Goal: Transaction & Acquisition: Purchase product/service

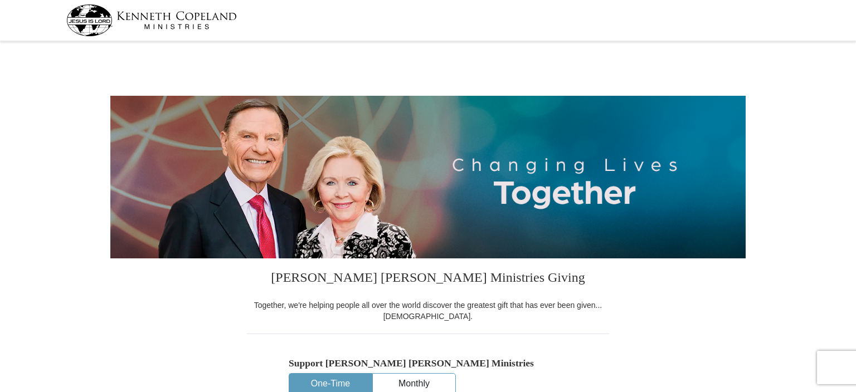
select select "MN"
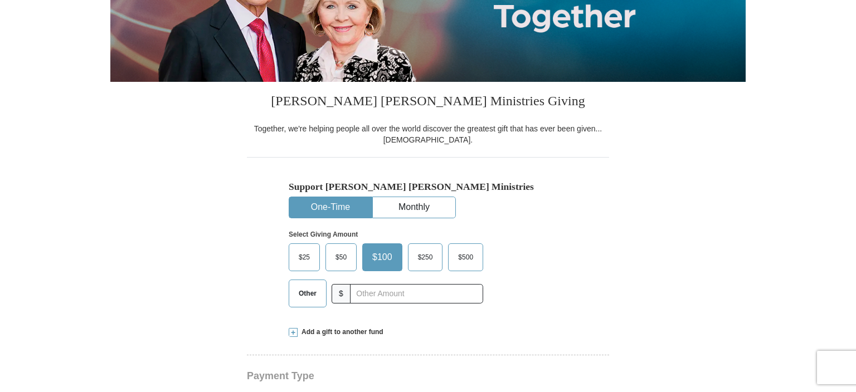
click at [310, 295] on span "Other" at bounding box center [307, 293] width 29 height 17
click at [0, 0] on input "Other" at bounding box center [0, 0] width 0 height 0
click at [293, 336] on span at bounding box center [293, 332] width 9 height 9
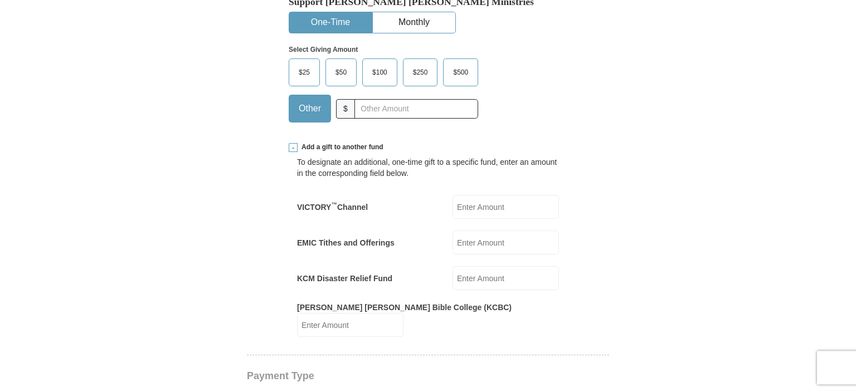
scroll to position [412, 0]
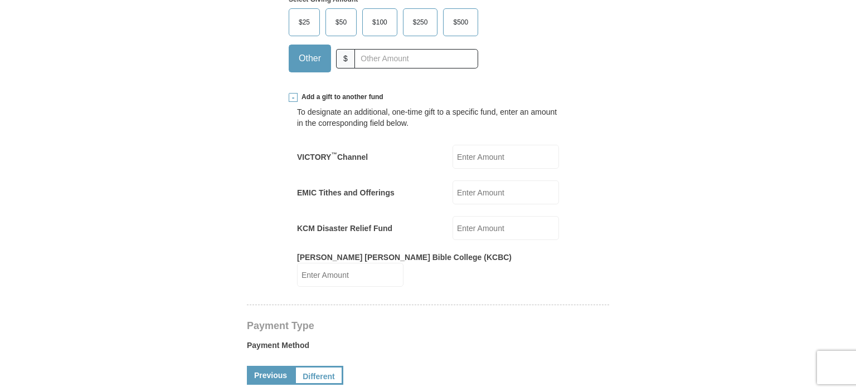
click at [467, 157] on input "VICTORY ™ Channel" at bounding box center [506, 157] width 106 height 24
click at [469, 192] on input "EMIC Tithes and Offerings" at bounding box center [506, 193] width 106 height 24
type input "160.00"
click at [472, 224] on input "KCM Disaster Relief Fund" at bounding box center [506, 228] width 106 height 24
type input "5.00"
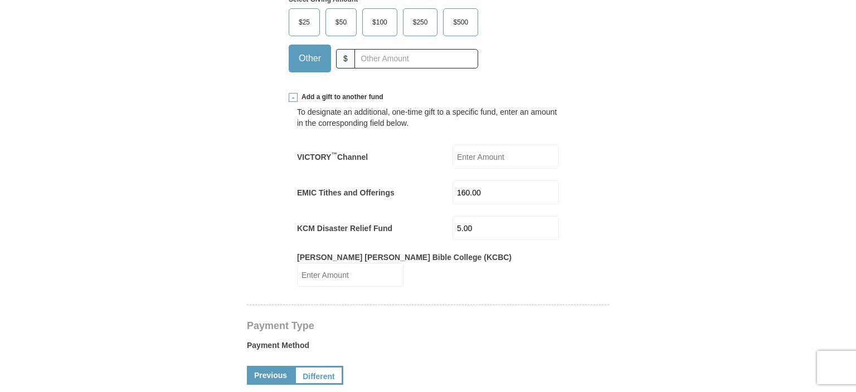
click at [404, 263] on input "Kenneth Copeland Bible College (KCBC)" at bounding box center [350, 275] width 106 height 24
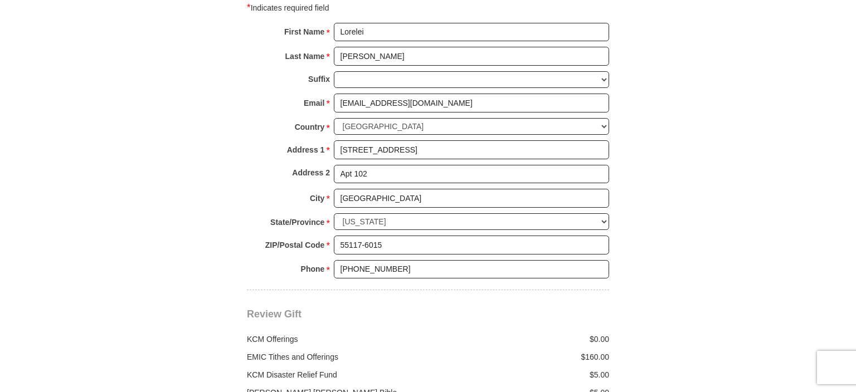
scroll to position [1118, 0]
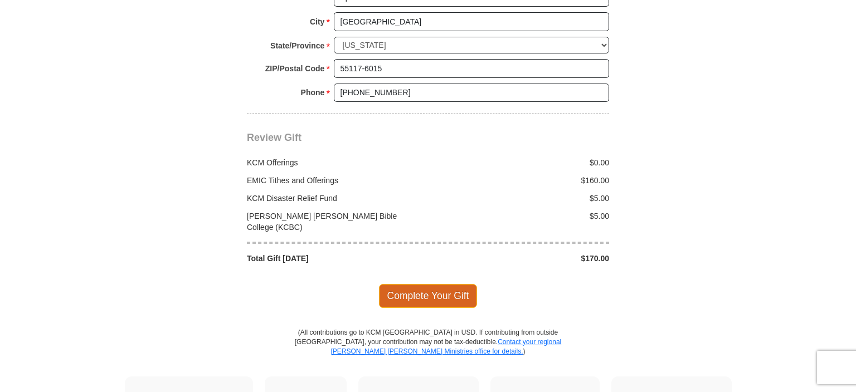
type input "5"
click at [420, 284] on span "Complete Your Gift" at bounding box center [428, 295] width 99 height 23
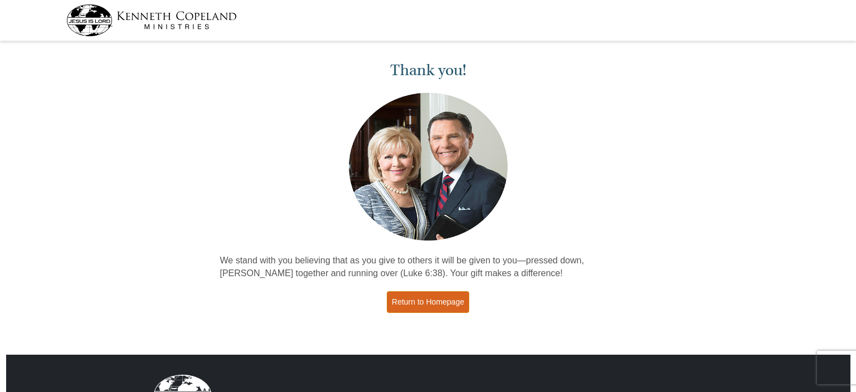
click at [439, 299] on link "Return to Homepage" at bounding box center [428, 303] width 83 height 22
